Goal: Find contact information: Find contact information

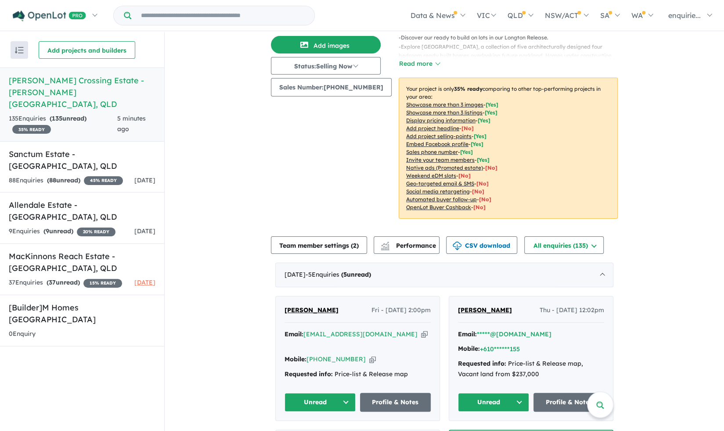
scroll to position [93, 0]
click at [369, 355] on icon "button" at bounding box center [372, 359] width 7 height 9
drag, startPoint x: 330, startPoint y: 309, endPoint x: 270, endPoint y: 297, distance: 61.2
copy span "[PERSON_NAME]"
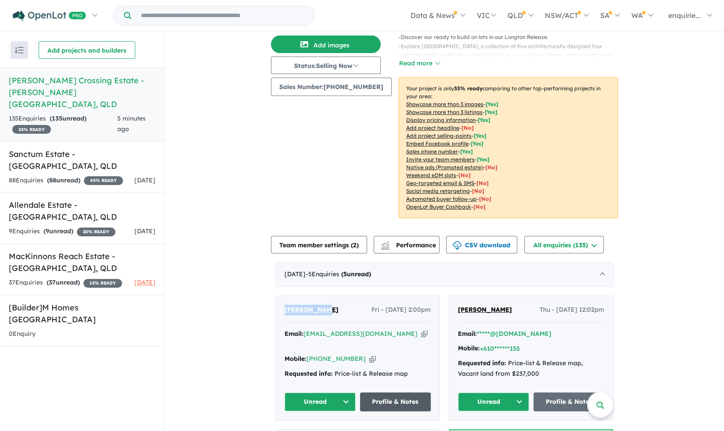
click at [383, 393] on link "Profile & Notes" at bounding box center [395, 402] width 71 height 19
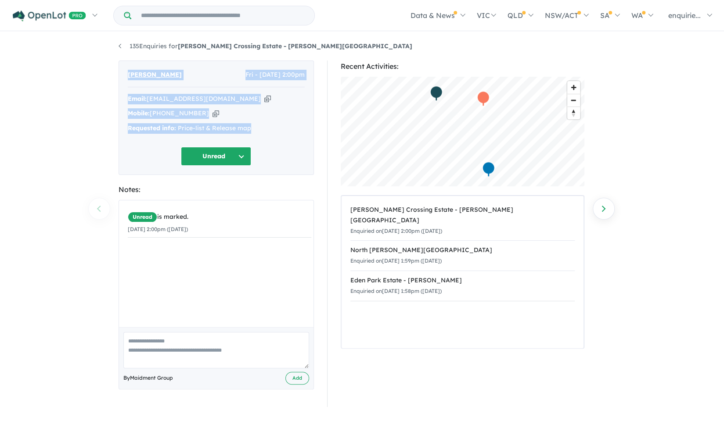
drag, startPoint x: 258, startPoint y: 133, endPoint x: 114, endPoint y: 66, distance: 159.2
click at [114, 66] on div "[PERSON_NAME] Fri - [DATE] 2:00pm Email: [EMAIL_ADDRESS][DOMAIN_NAME] Copied! M…" at bounding box center [216, 234] width 208 height 347
copy div "[PERSON_NAME] Fri - [DATE] 2:00pm Email: [EMAIL_ADDRESS][DOMAIN_NAME] Copied! M…"
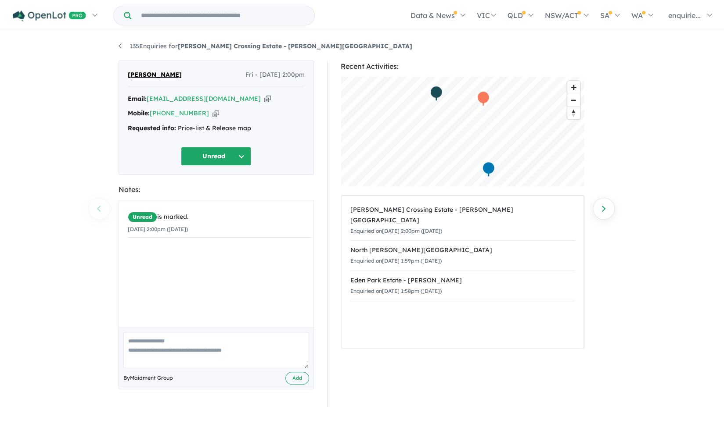
click at [318, 152] on div "Kiara Boyce Fri - 26/09/2025, 2:00pm Email: kiaracooper@outlook.com.au Copied! …" at bounding box center [216, 234] width 208 height 347
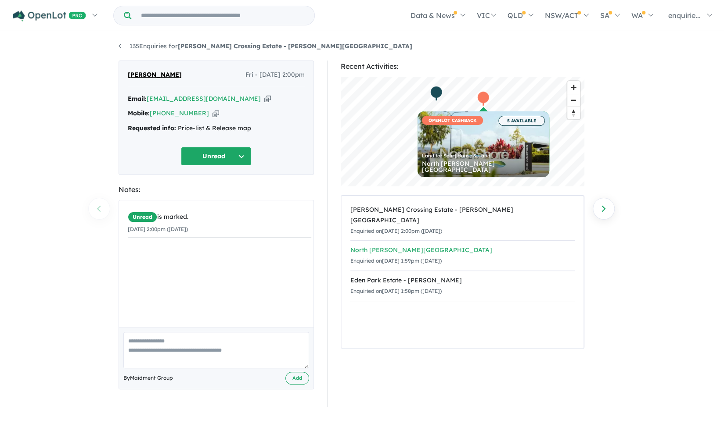
click at [481, 245] on div "North Shore - Burdell" at bounding box center [462, 250] width 224 height 11
